Goal: Information Seeking & Learning: Check status

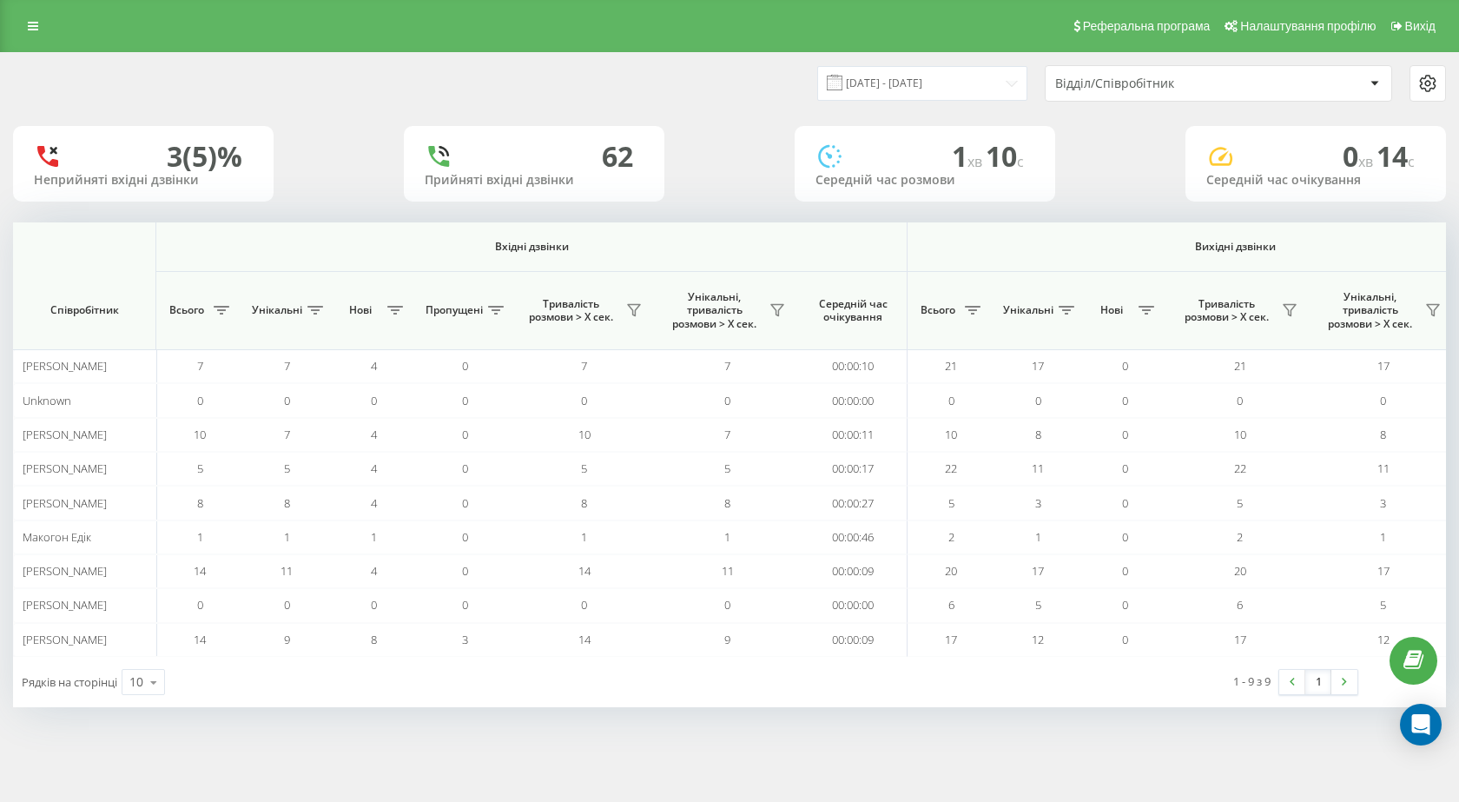
scroll to position [0, 990]
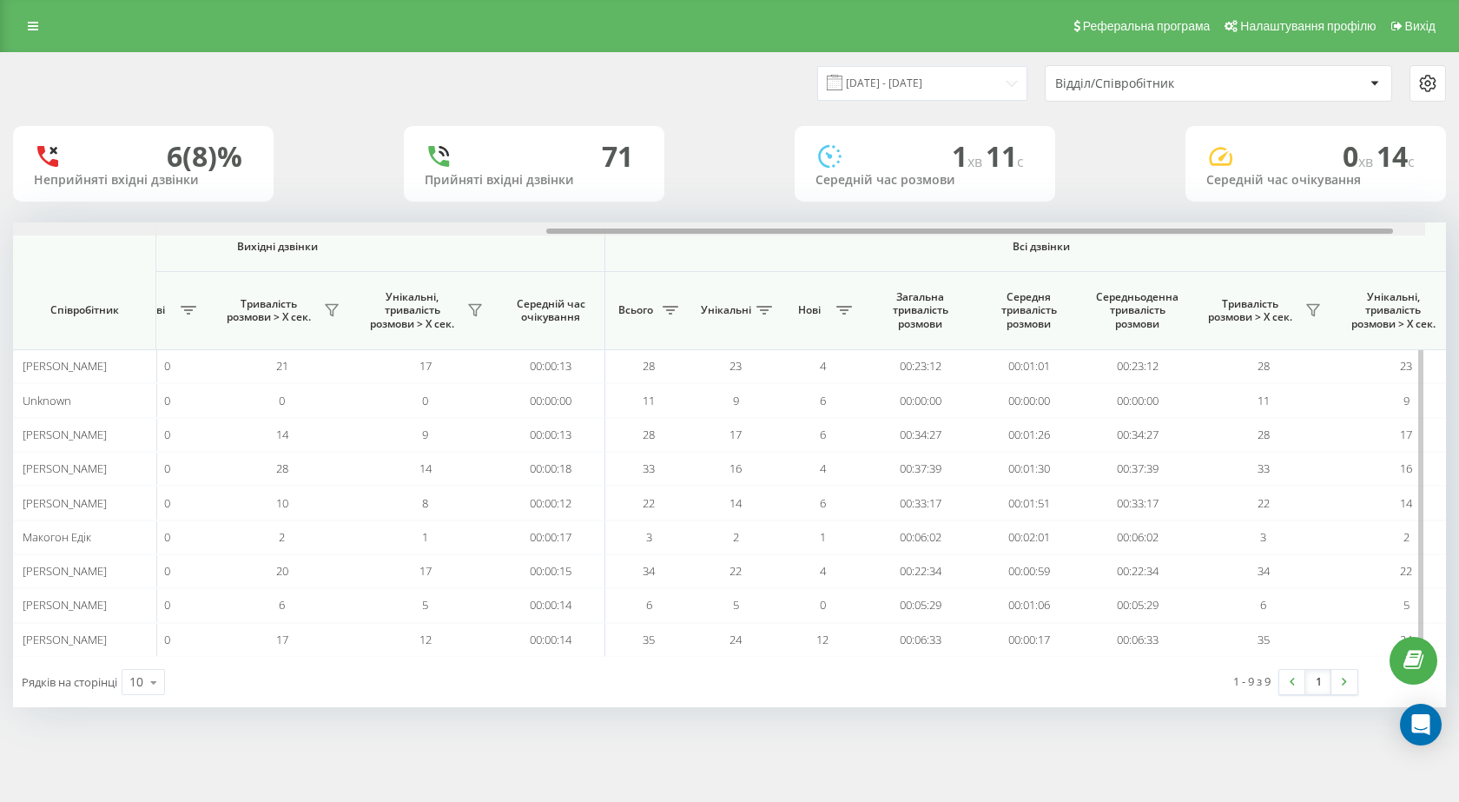
scroll to position [0, 990]
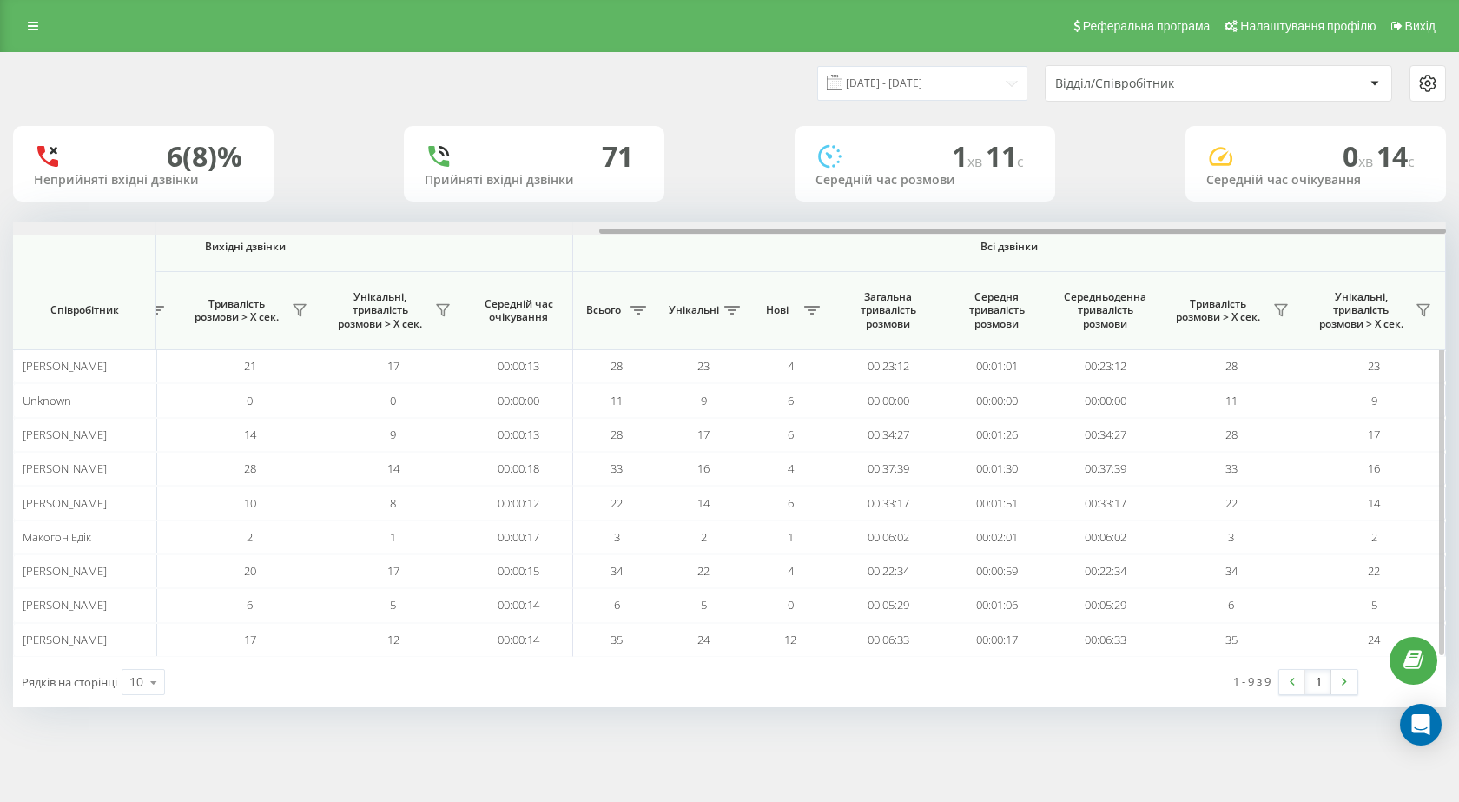
drag, startPoint x: 611, startPoint y: 232, endPoint x: 1301, endPoint y: 228, distance: 689.6
click at [1301, 228] on div at bounding box center [729, 228] width 1433 height 13
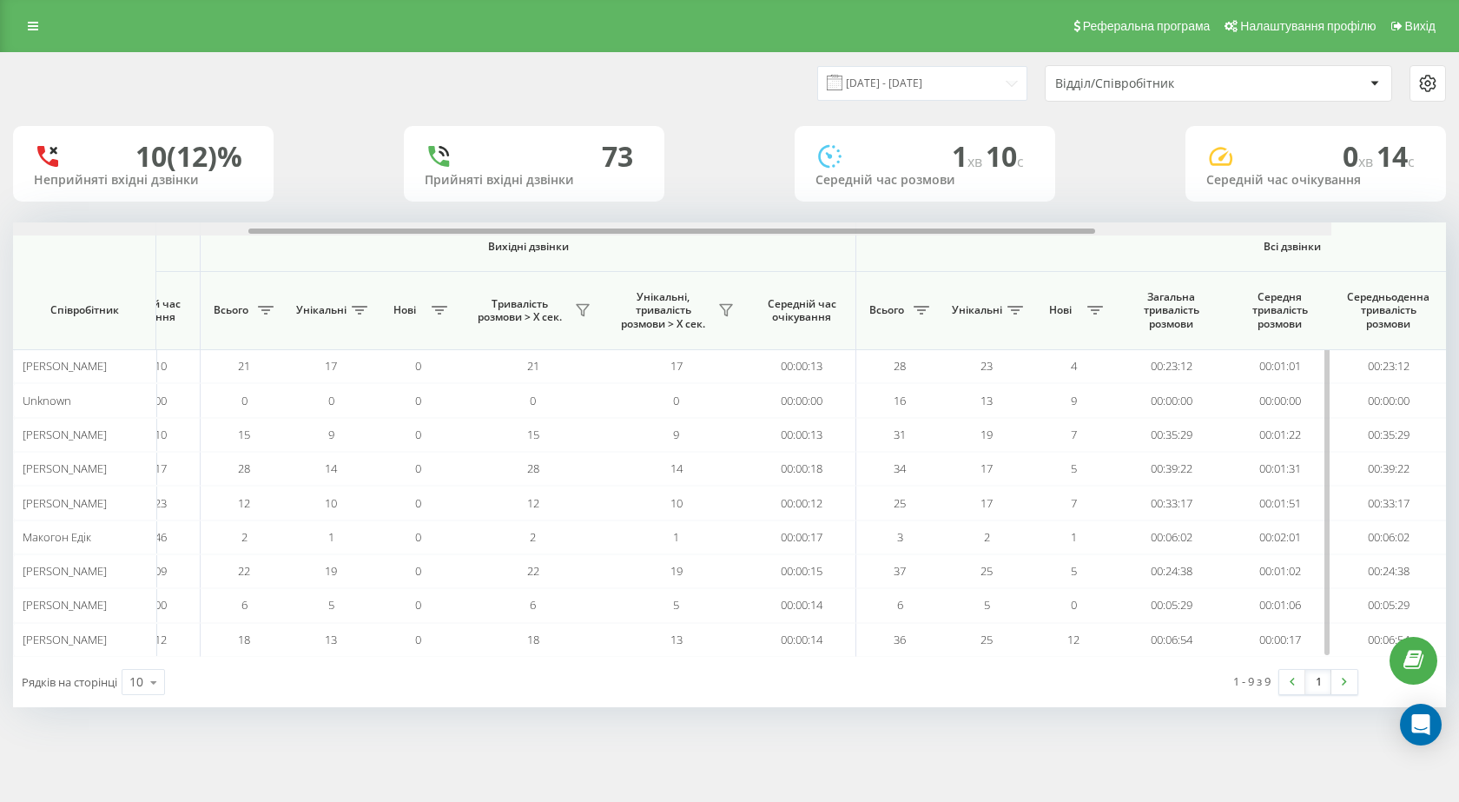
scroll to position [0, 990]
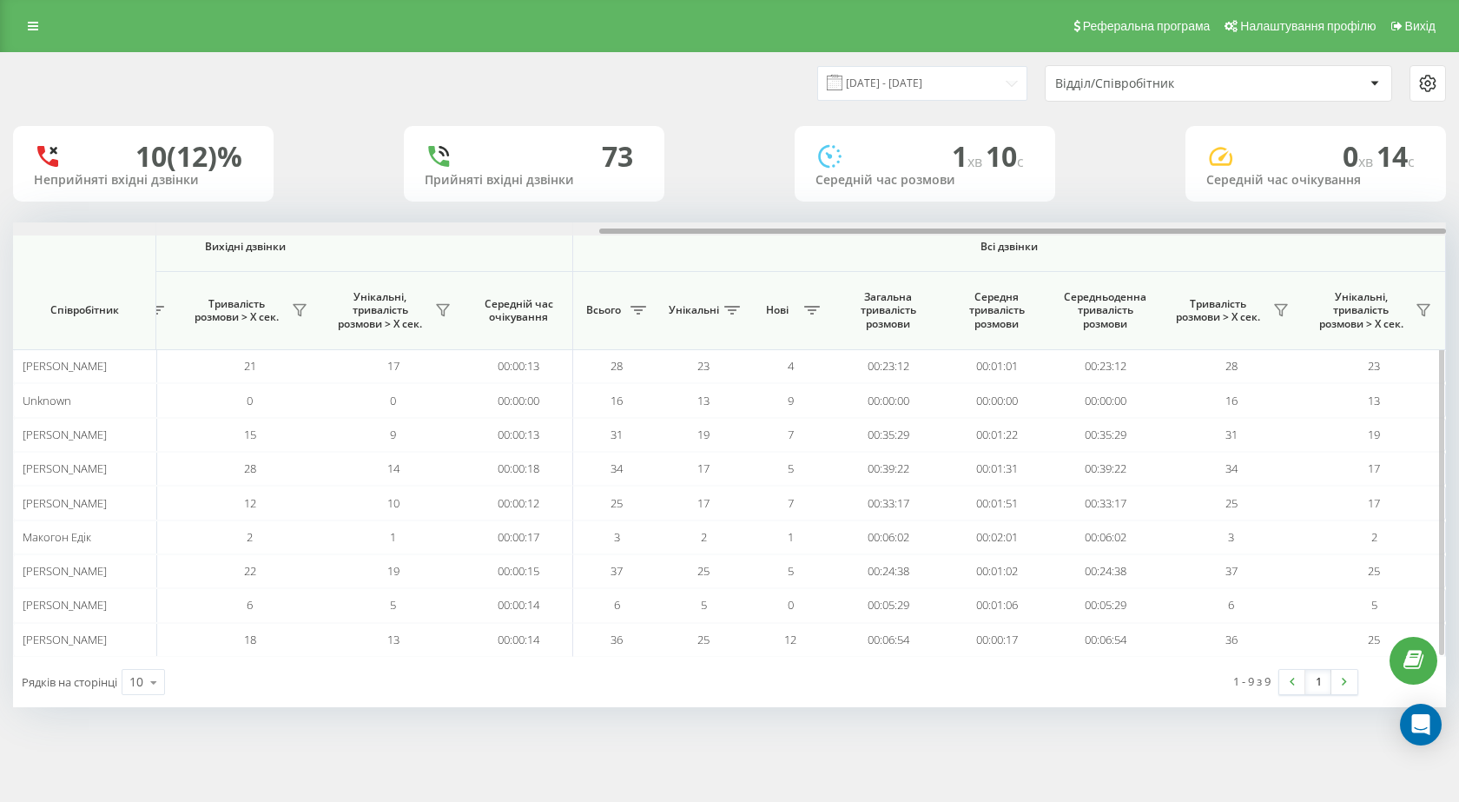
drag, startPoint x: 880, startPoint y: 281, endPoint x: 1365, endPoint y: 273, distance: 485.6
click at [1365, 273] on div "Вхідні дзвінки Вихідні дзвінки Всі дзвінки Співробітник Всього Унікальні Нові П…" at bounding box center [729, 439] width 1433 height 434
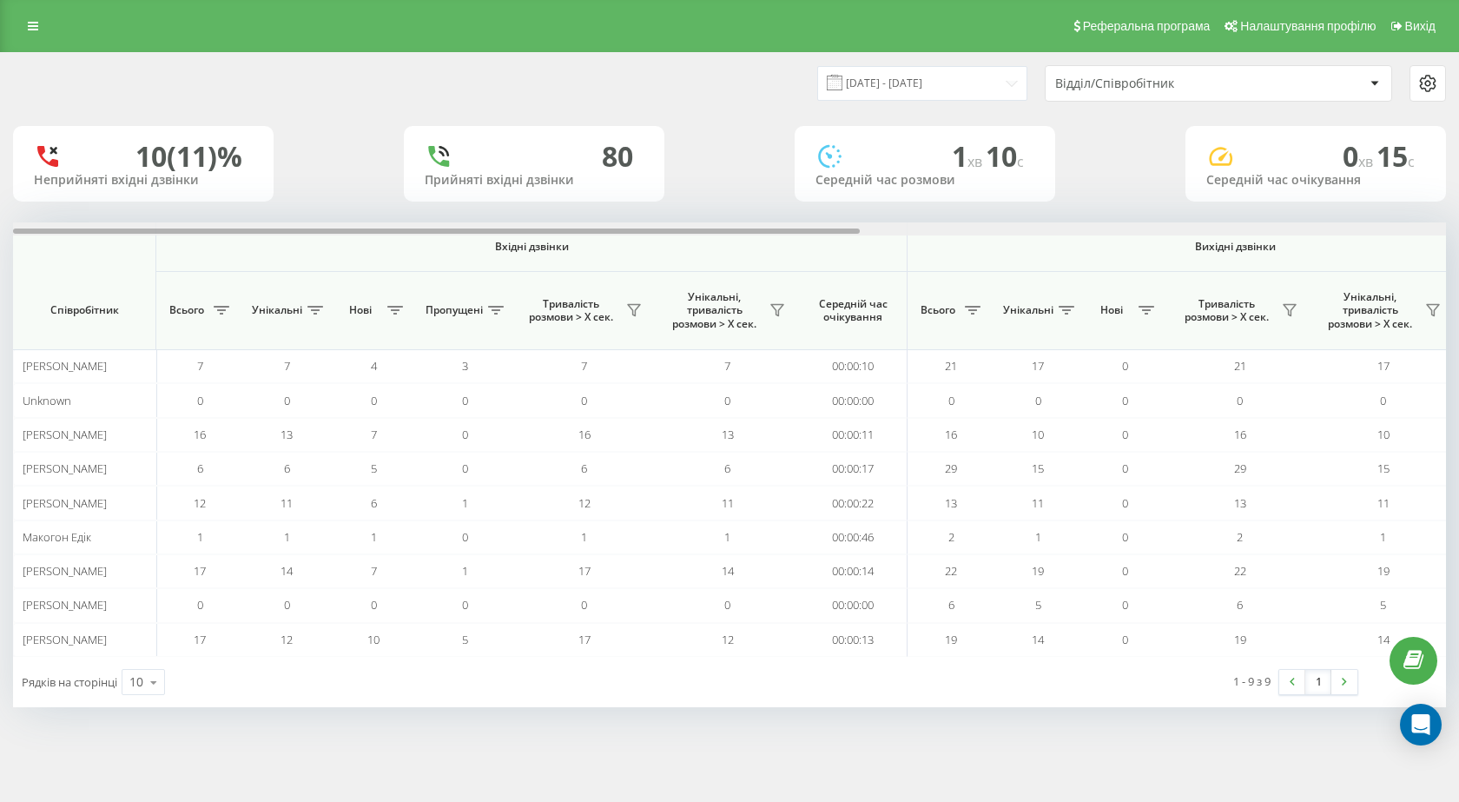
drag, startPoint x: 0, startPoint y: 0, endPoint x: 288, endPoint y: 146, distance: 323.2
click at [288, 146] on div "22.08.2025 - 22.08.2025 Відділ/Співробітник 10 (11)% Неприйняті вхідні дзвінки …" at bounding box center [729, 380] width 1433 height 654
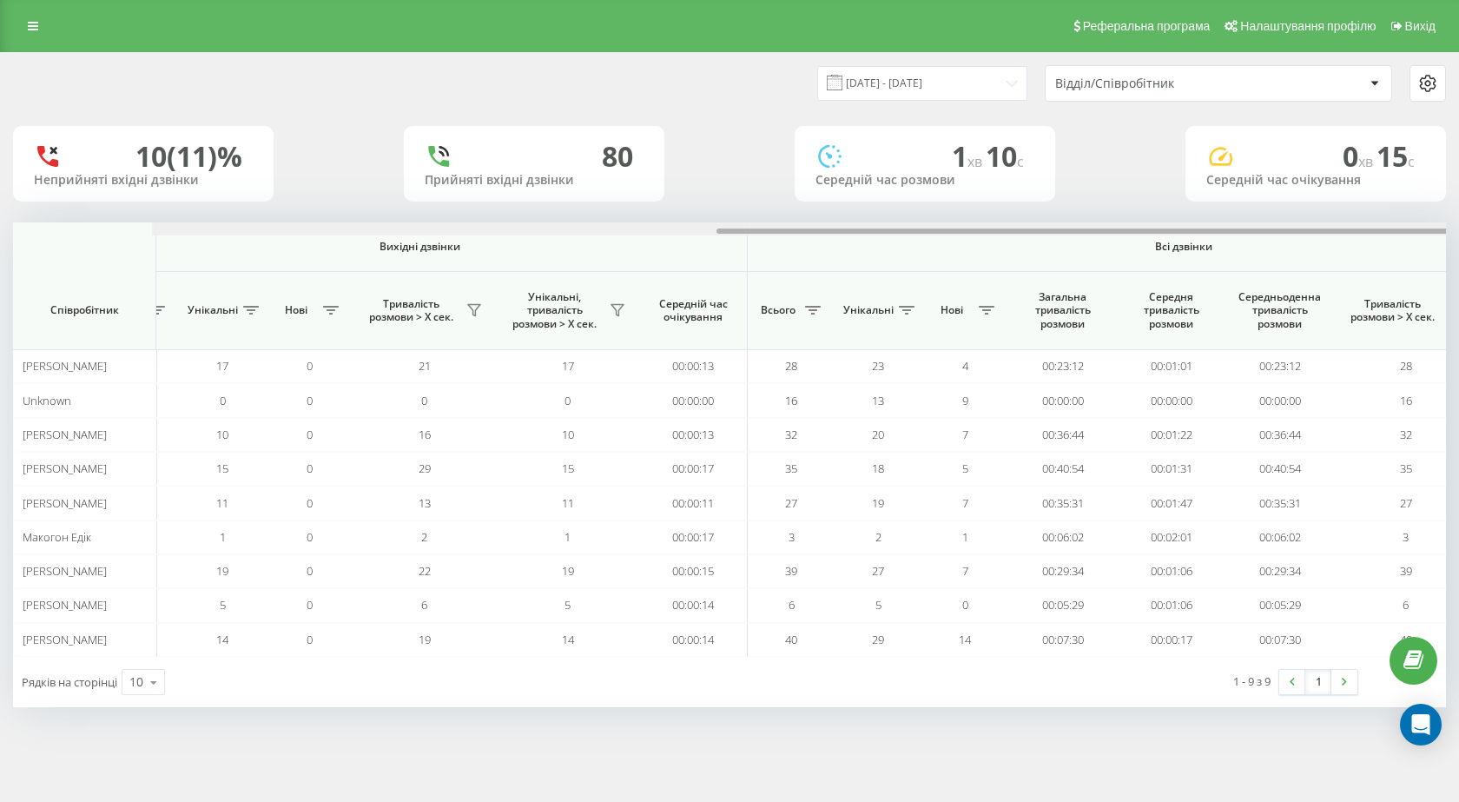
scroll to position [0, 990]
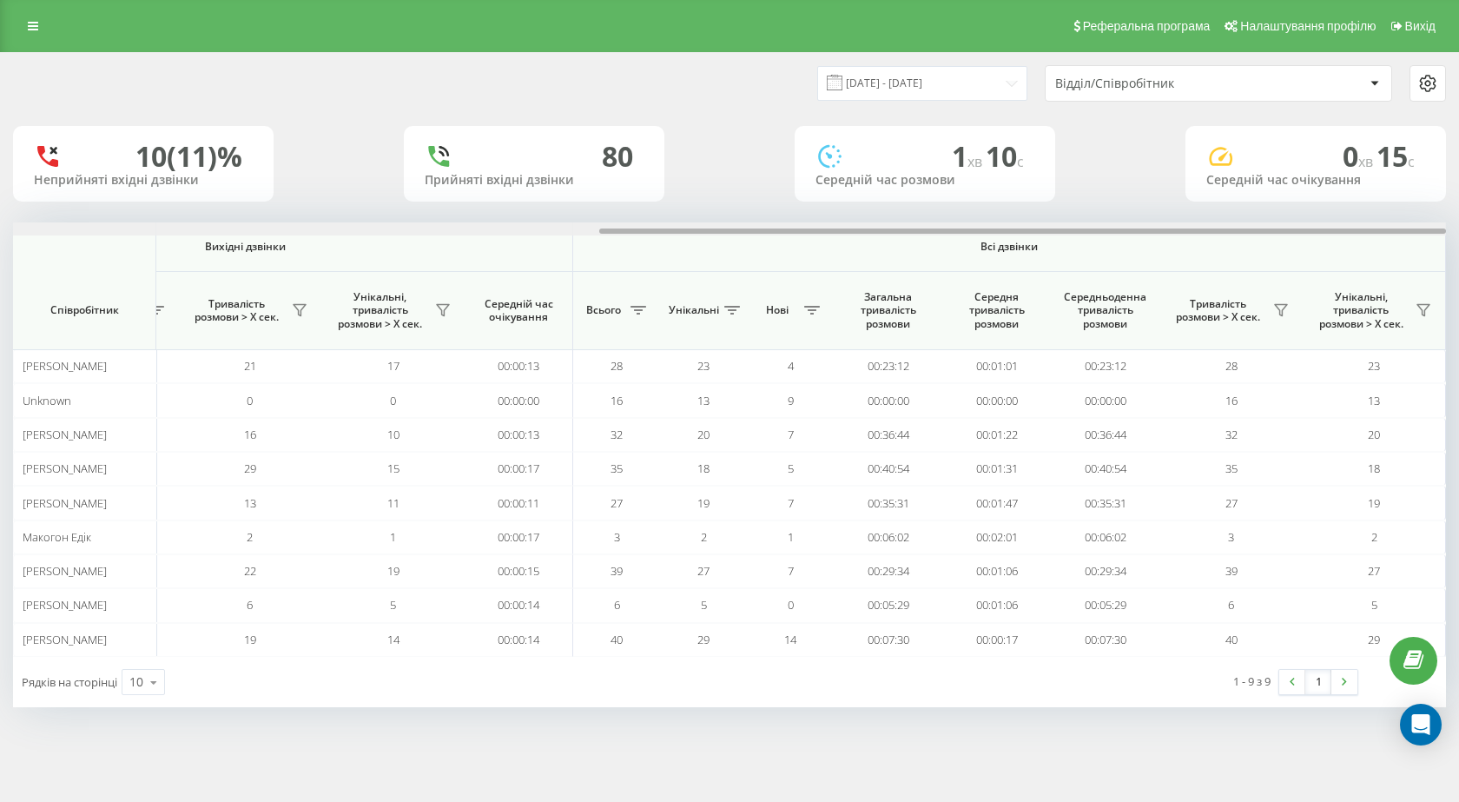
drag, startPoint x: 698, startPoint y: 232, endPoint x: 1458, endPoint y: 237, distance: 760.0
click at [1458, 237] on div "22.08.2025 - 22.08.2025 Відділ/Співробітник 10 (11)% Неприйняті вхідні дзвінки …" at bounding box center [729, 397] width 1459 height 690
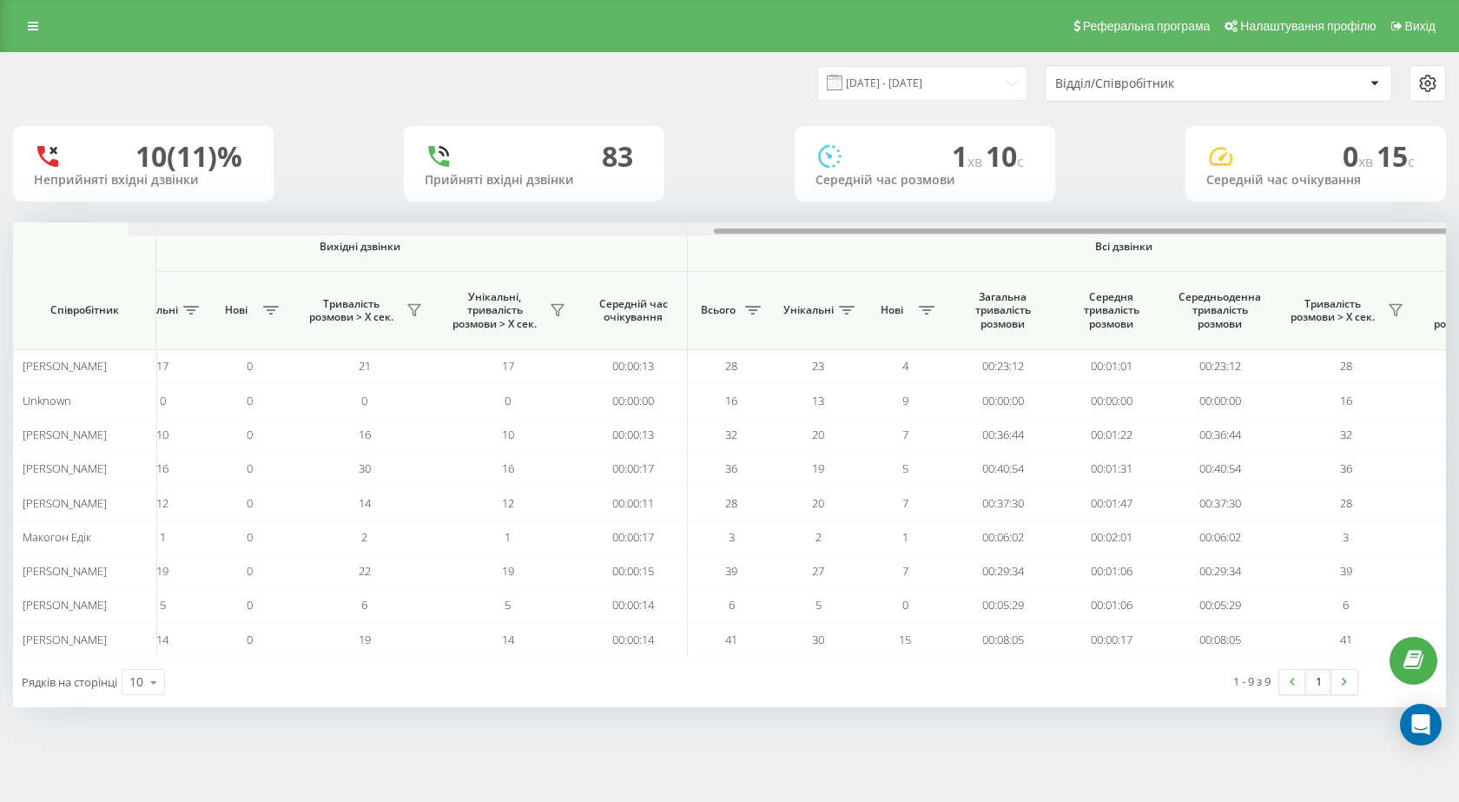
scroll to position [0, 990]
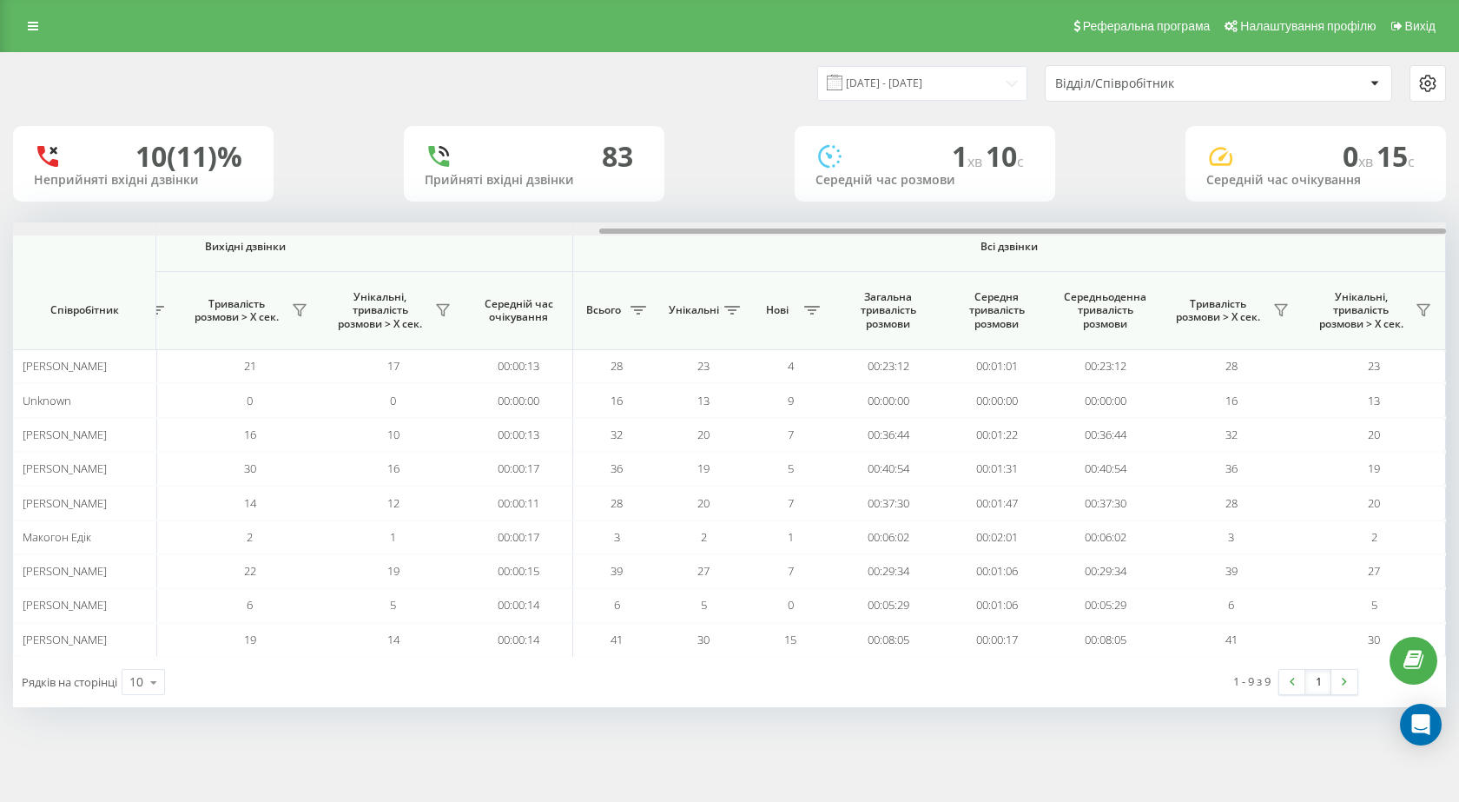
drag, startPoint x: 763, startPoint y: 230, endPoint x: 1458, endPoint y: 292, distance: 697.5
click at [1458, 292] on div "22.08.2025 - 22.08.2025 Відділ/Співробітник 10 (11)% Неприйняті вхідні дзвінки …" at bounding box center [729, 397] width 1459 height 690
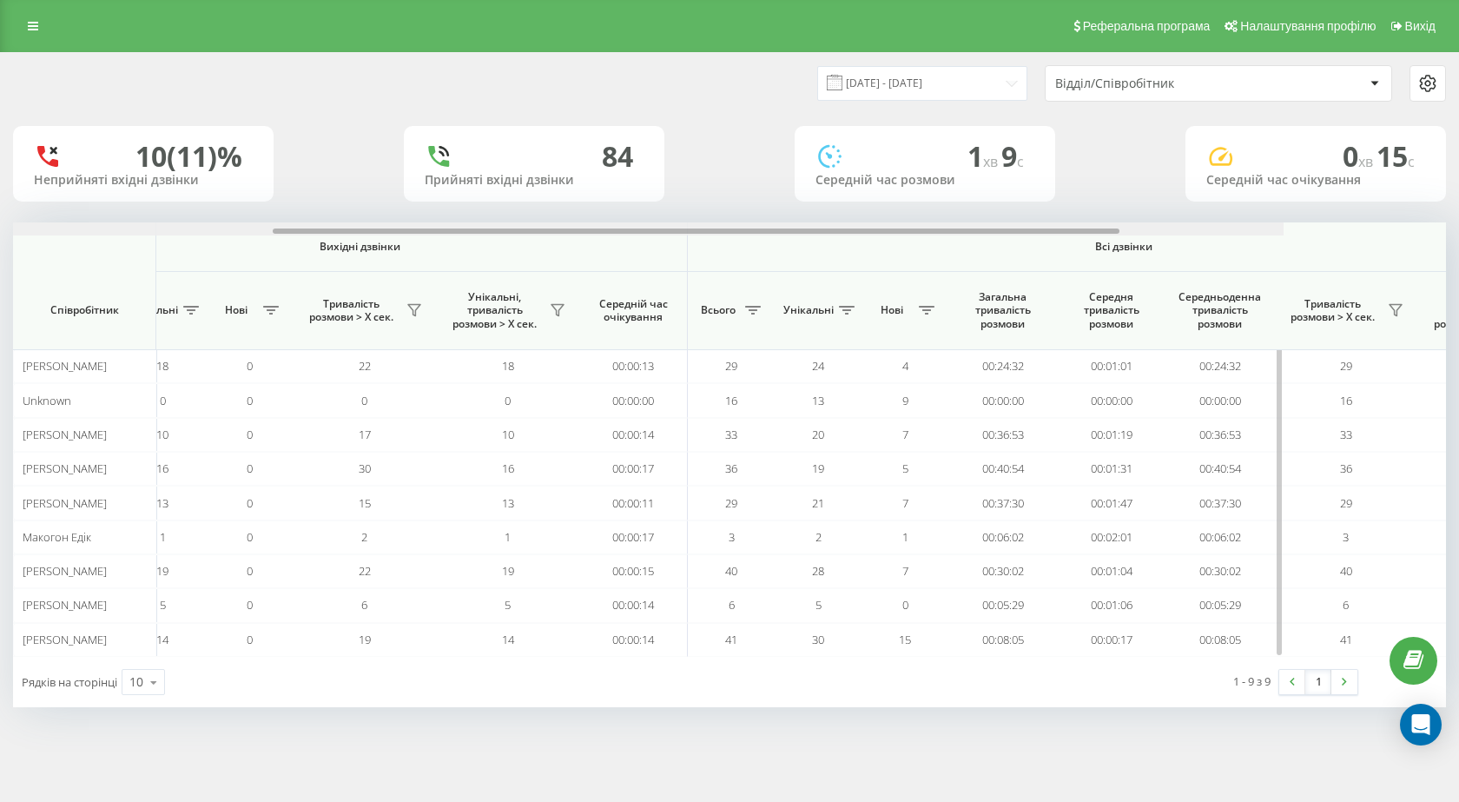
scroll to position [0, 990]
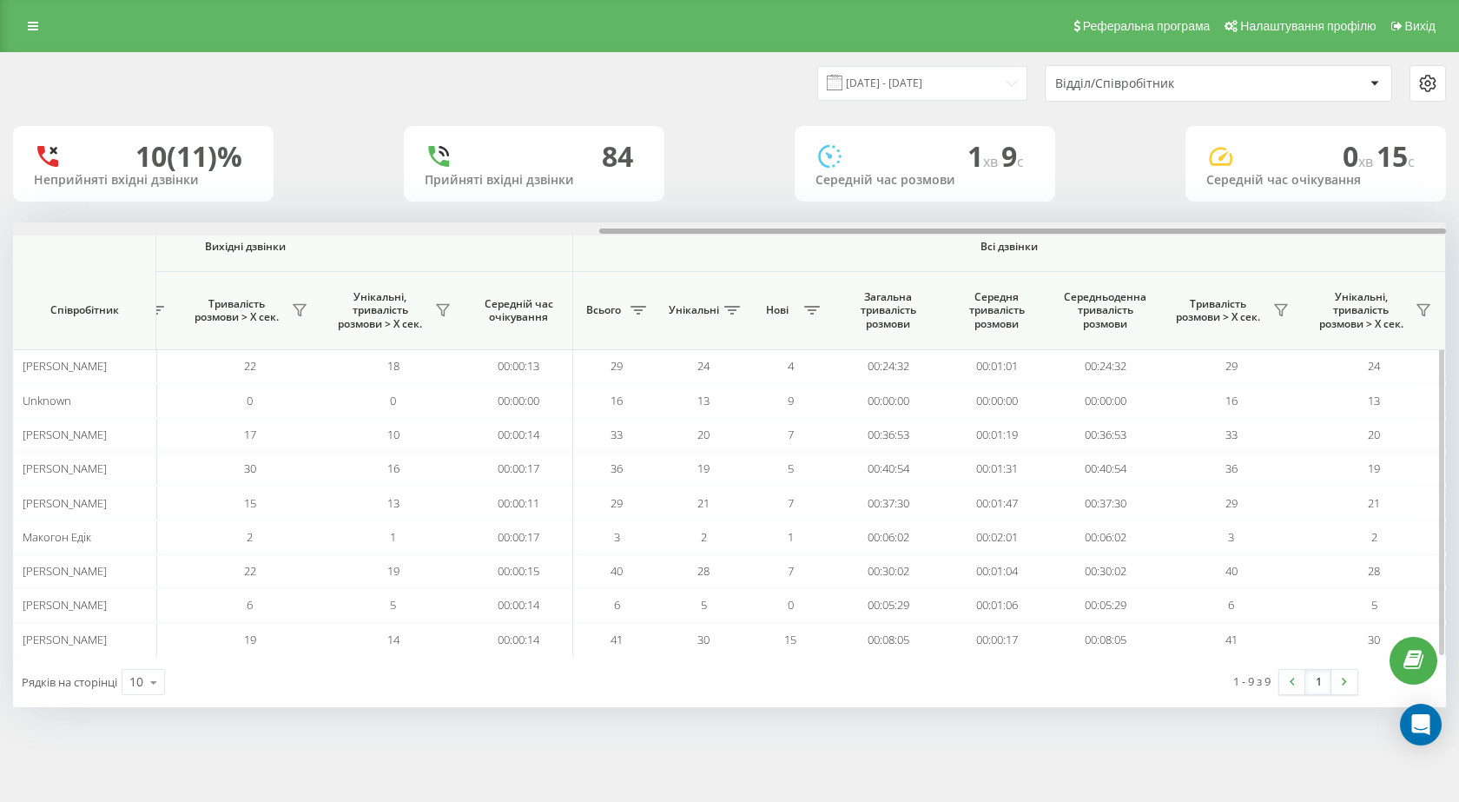
drag, startPoint x: 546, startPoint y: 230, endPoint x: 1209, endPoint y: 239, distance: 662.7
click at [1209, 239] on div "Вхідні дзвінки Вихідні дзвінки Всі дзвінки Співробітник Всього Унікальні Нові П…" at bounding box center [729, 439] width 1433 height 434
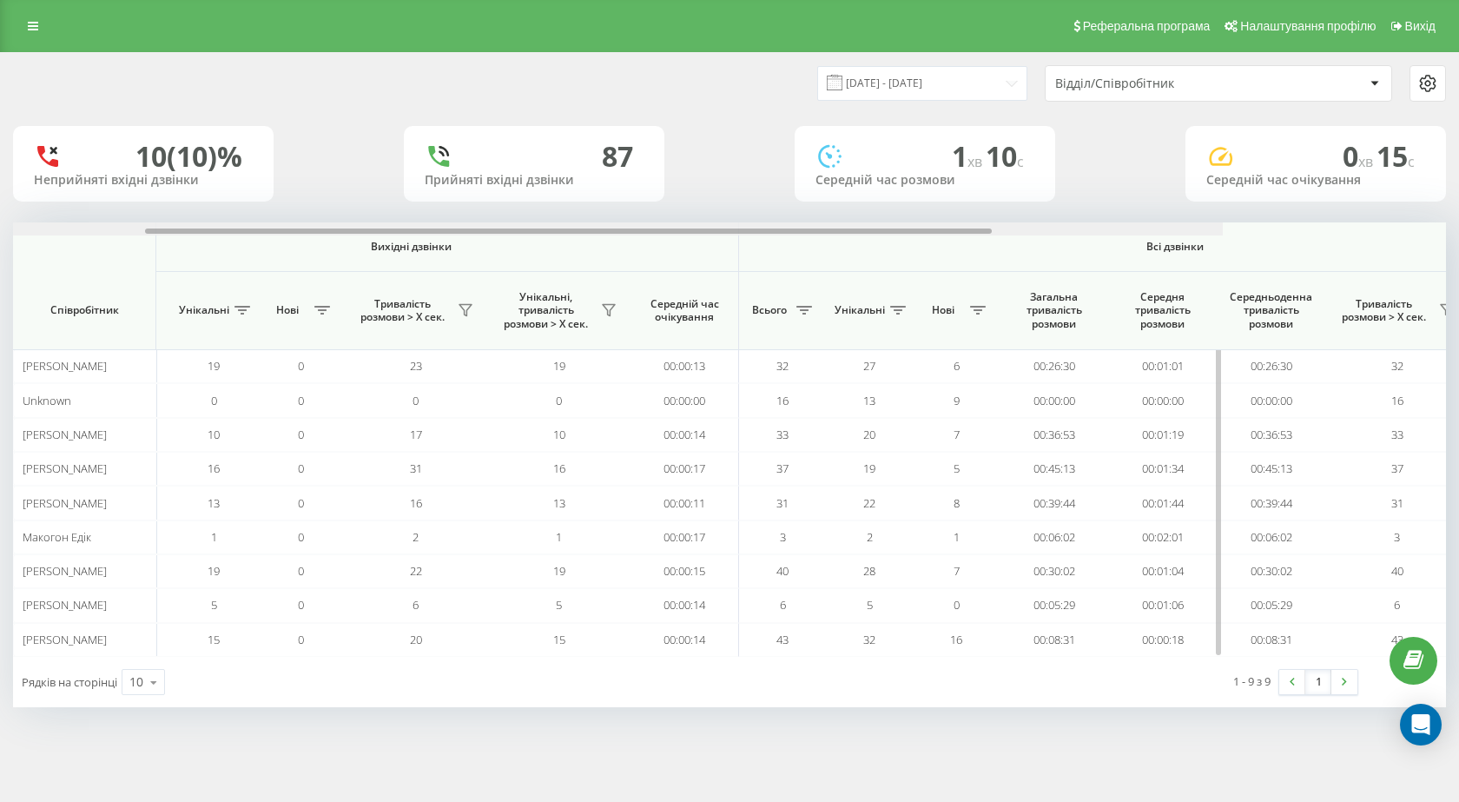
scroll to position [0, 990]
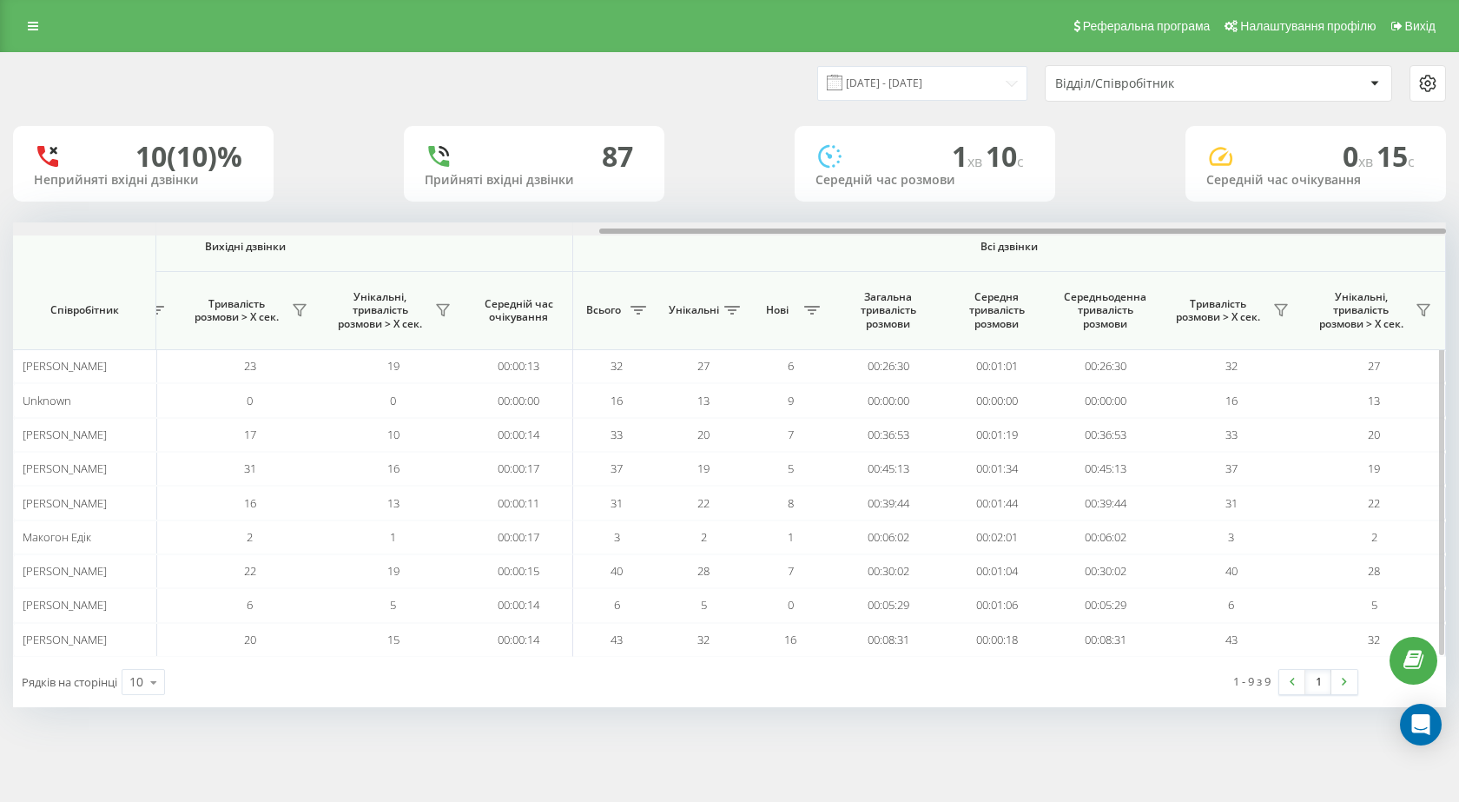
drag, startPoint x: 591, startPoint y: 232, endPoint x: 1410, endPoint y: 271, distance: 820.8
click at [1410, 271] on div "Вхідні дзвінки Вихідні дзвінки Всі дзвінки Співробітник Всього Унікальні Нові П…" at bounding box center [729, 439] width 1433 height 434
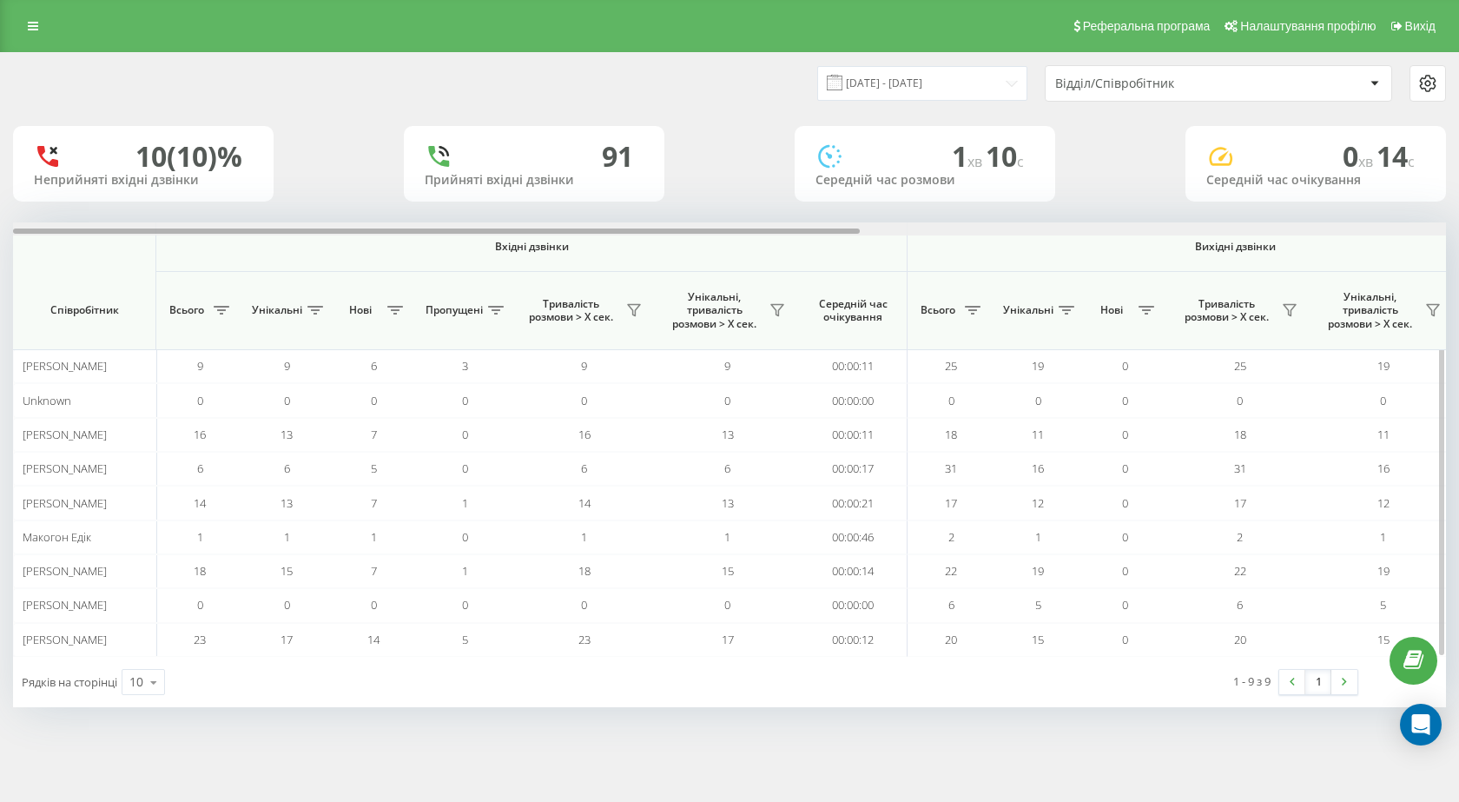
scroll to position [0, 990]
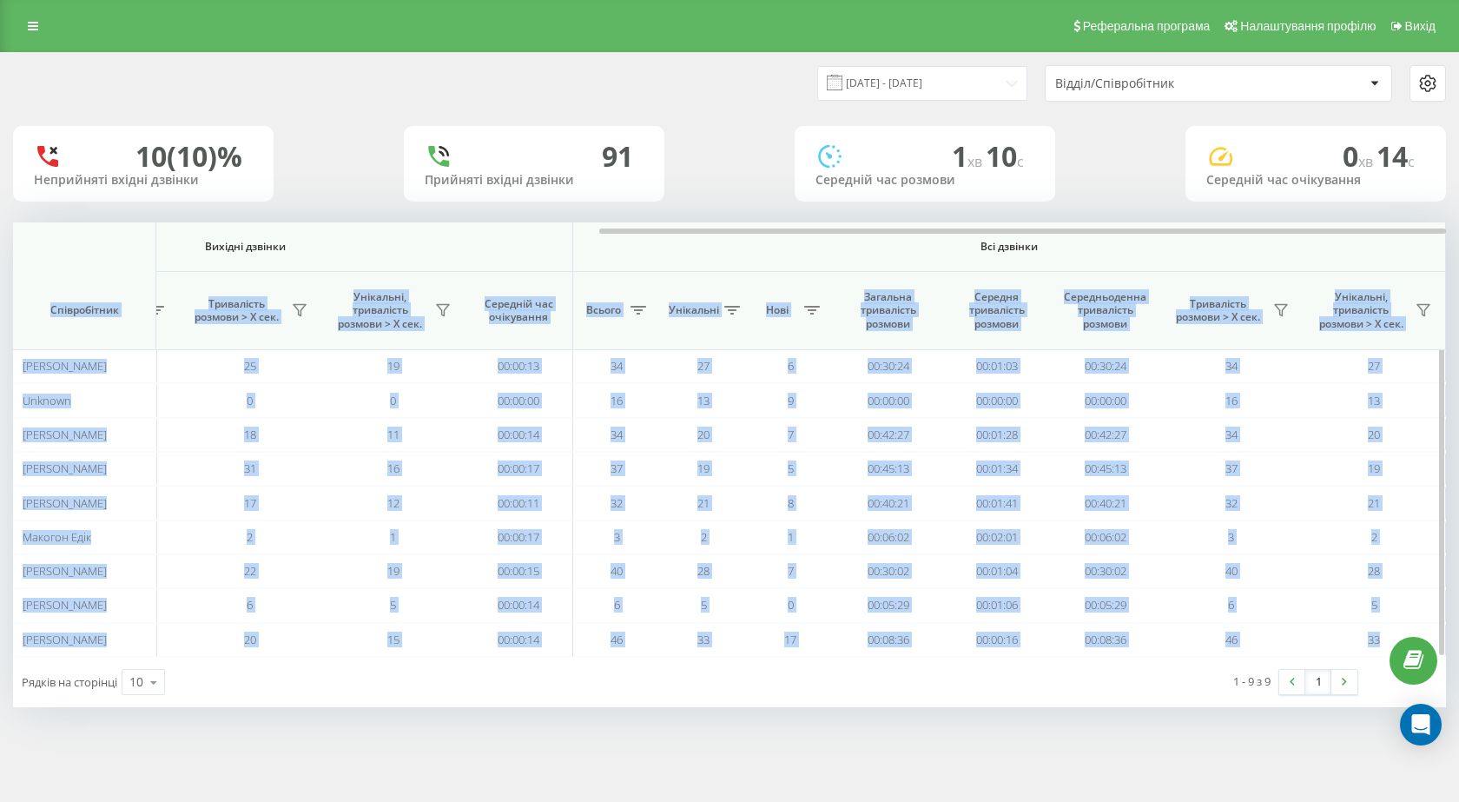
drag, startPoint x: 822, startPoint y: 234, endPoint x: 1360, endPoint y: 263, distance: 539.2
click at [1360, 263] on div "Вхідні дзвінки Вихідні дзвінки Всі дзвінки Співробітник Всього Унікальні Нові П…" at bounding box center [729, 439] width 1433 height 434
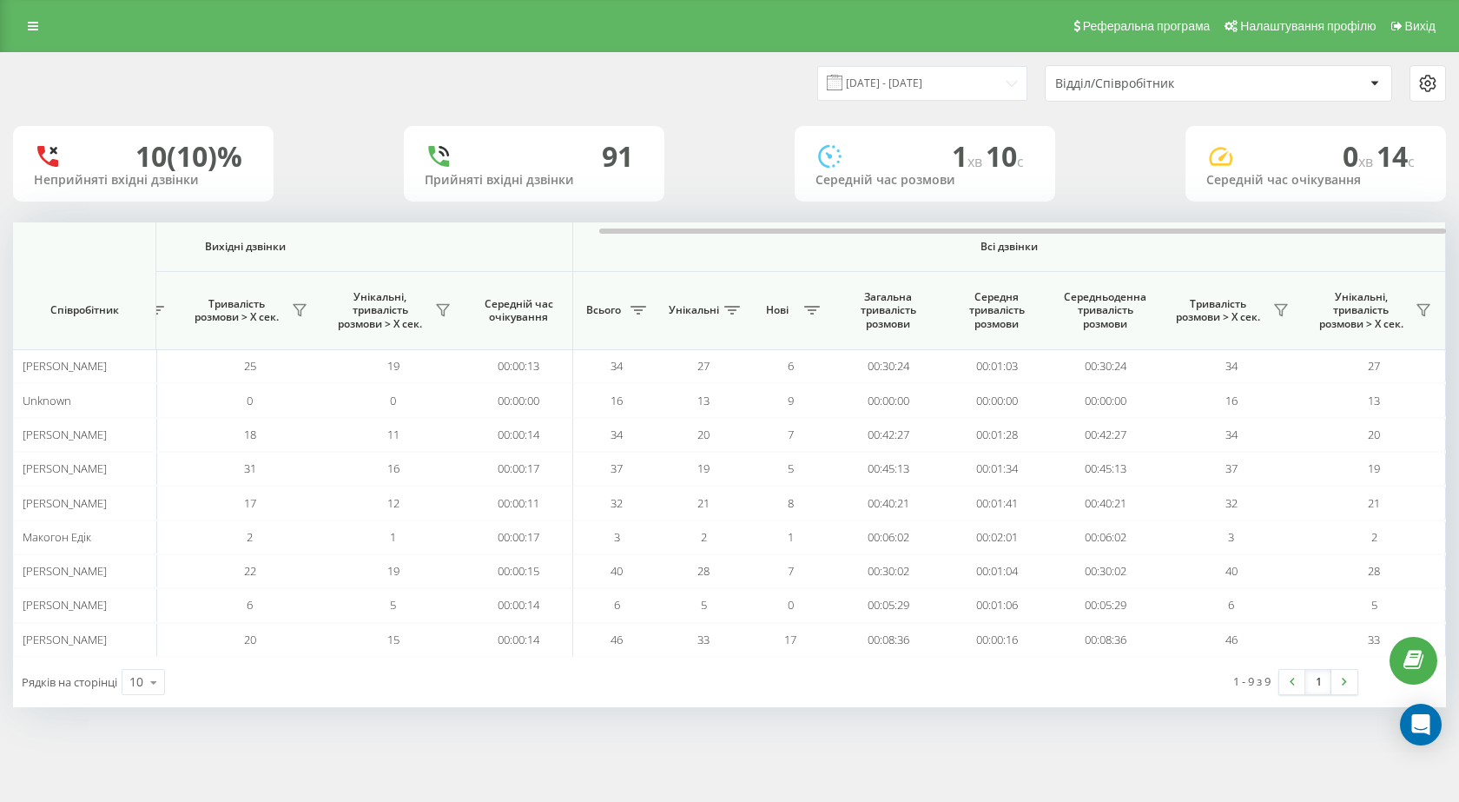
click at [710, 691] on div "Рядків на сторінці 10 10 25 50 100" at bounding box center [371, 682] width 717 height 50
